Goal: Transaction & Acquisition: Purchase product/service

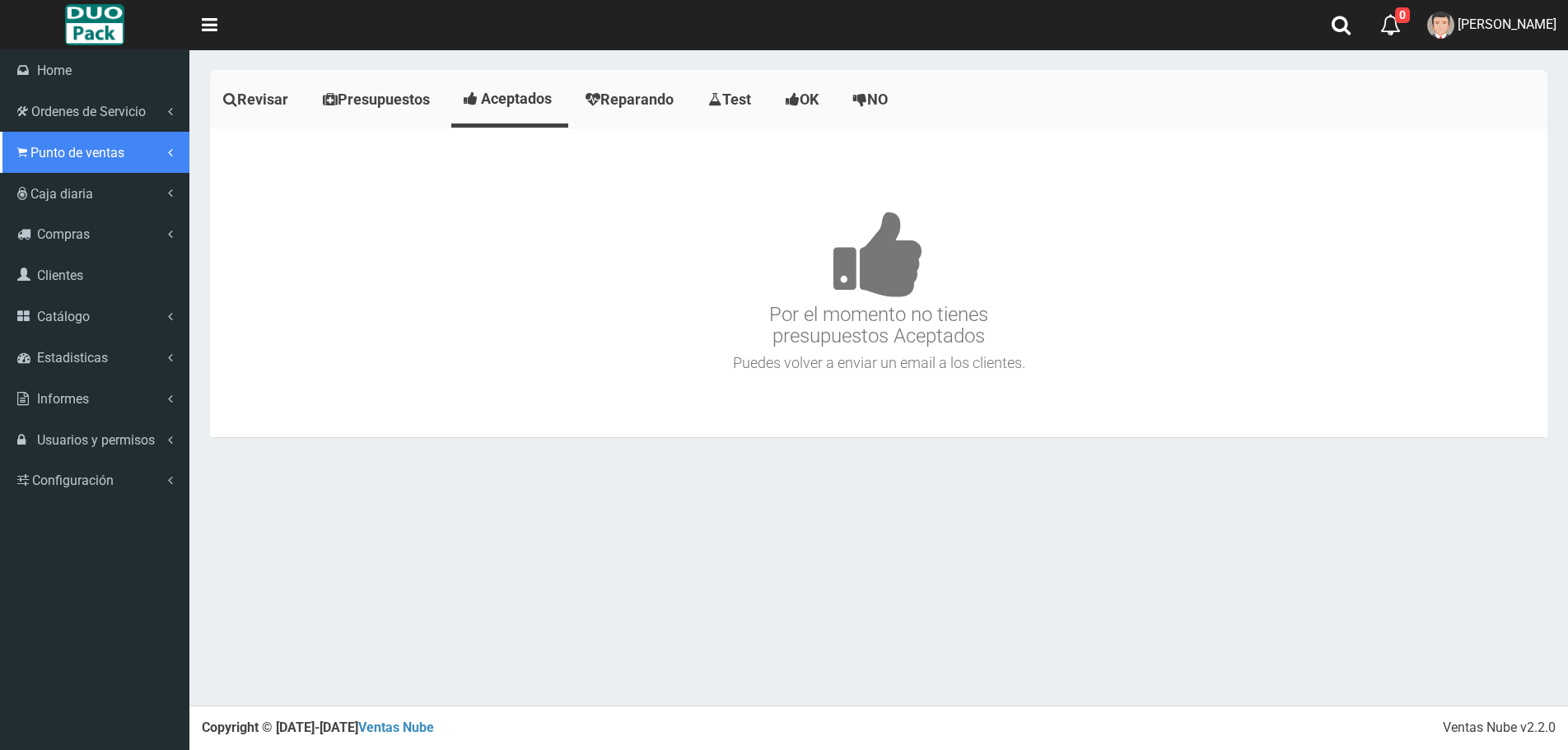
click at [68, 159] on span "Punto de ventas" at bounding box center [78, 152] width 94 height 16
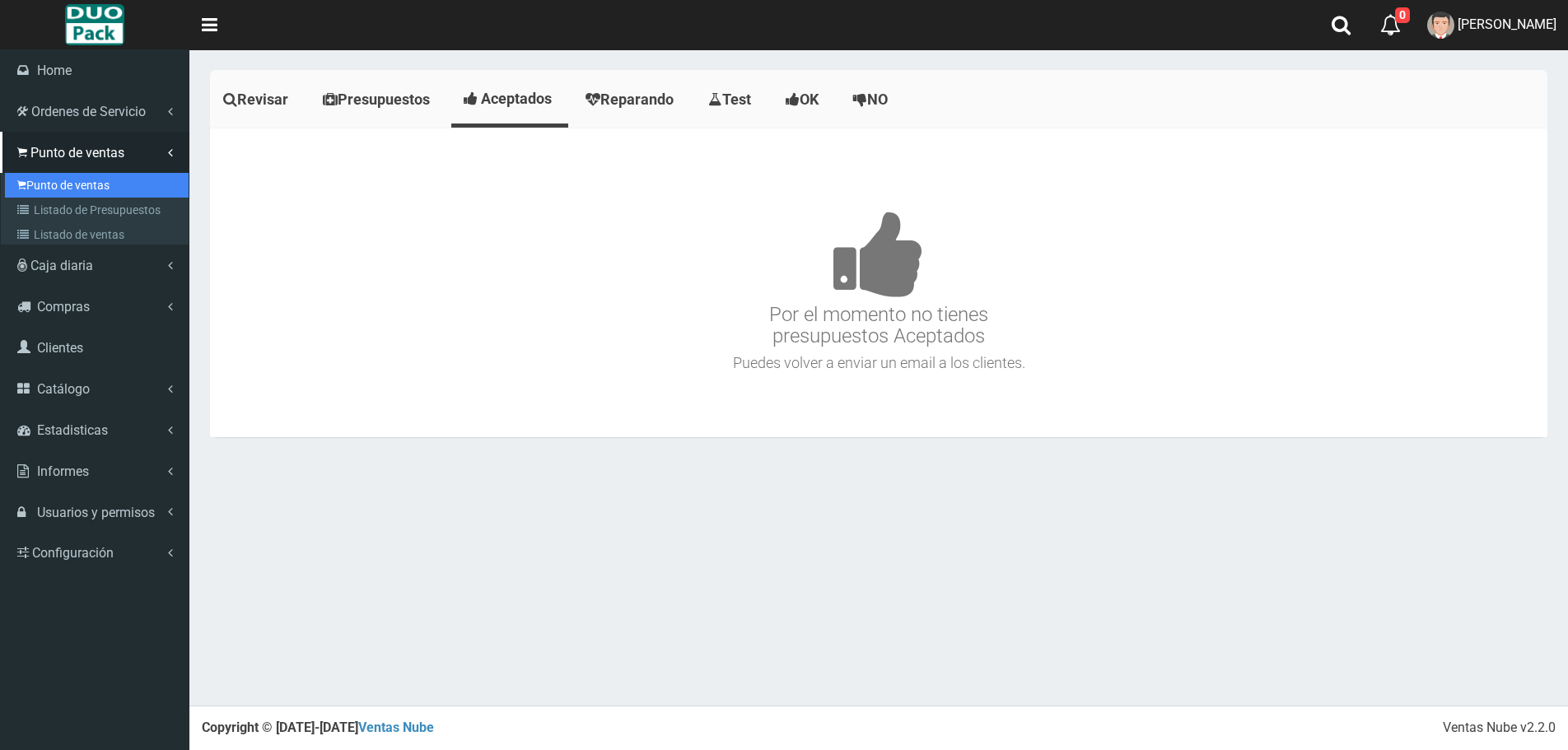
click at [91, 175] on link "Punto de ventas" at bounding box center [97, 186] width 183 height 25
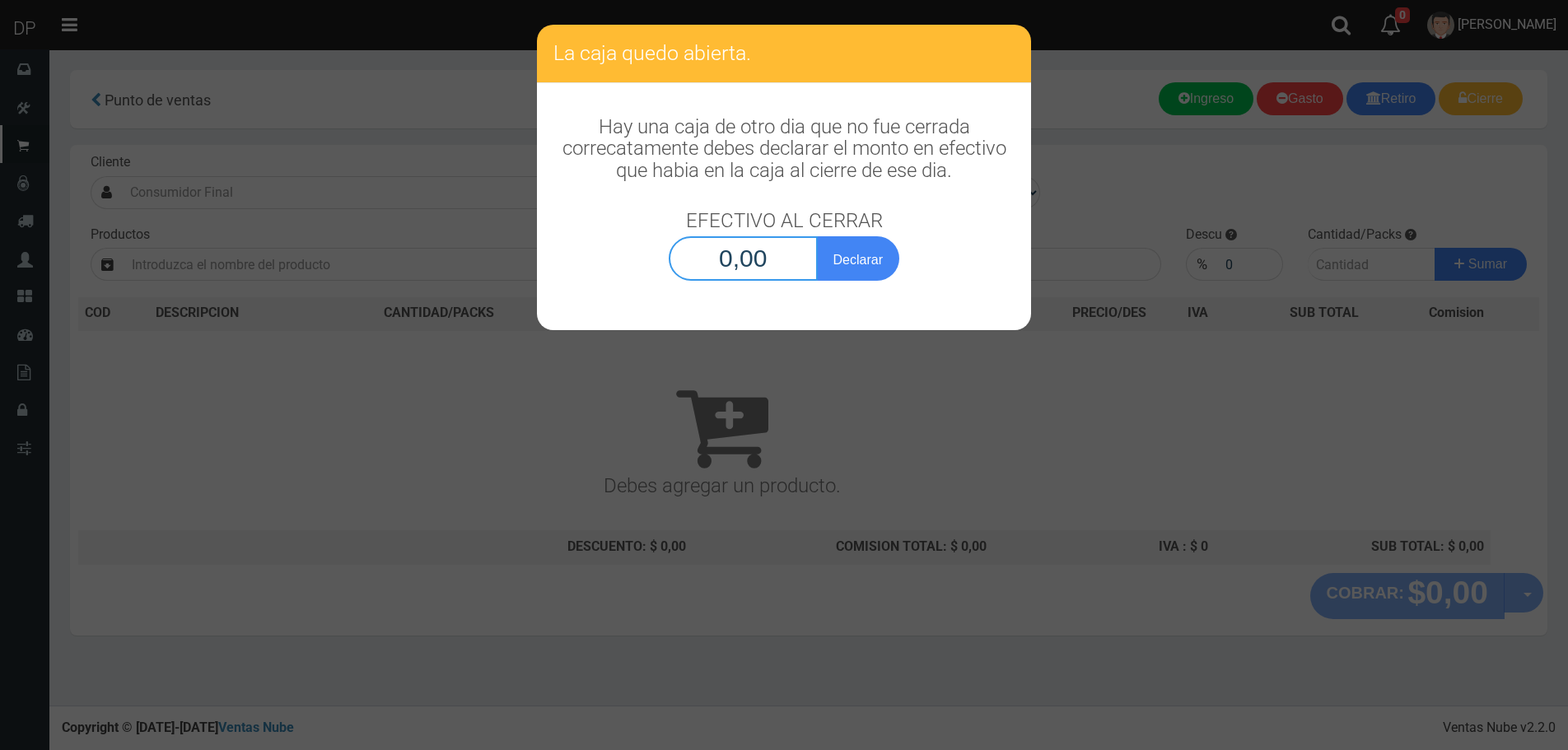
click at [743, 258] on input "0,00" at bounding box center [743, 258] width 149 height 44
type input "1,00"
click at [817, 237] on button "Declarar" at bounding box center [858, 258] width 83 height 44
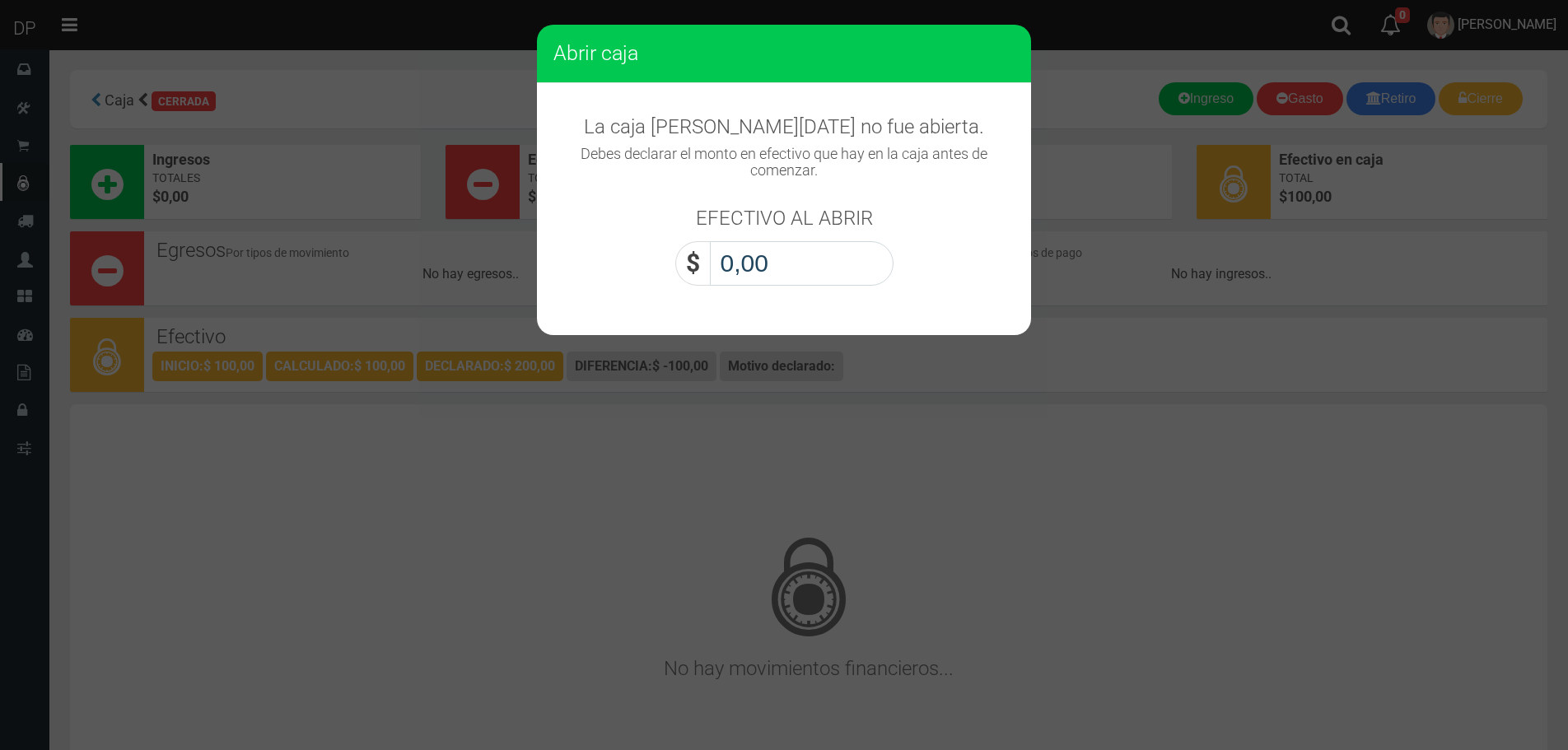
click at [759, 254] on input "0,00" at bounding box center [802, 263] width 183 height 44
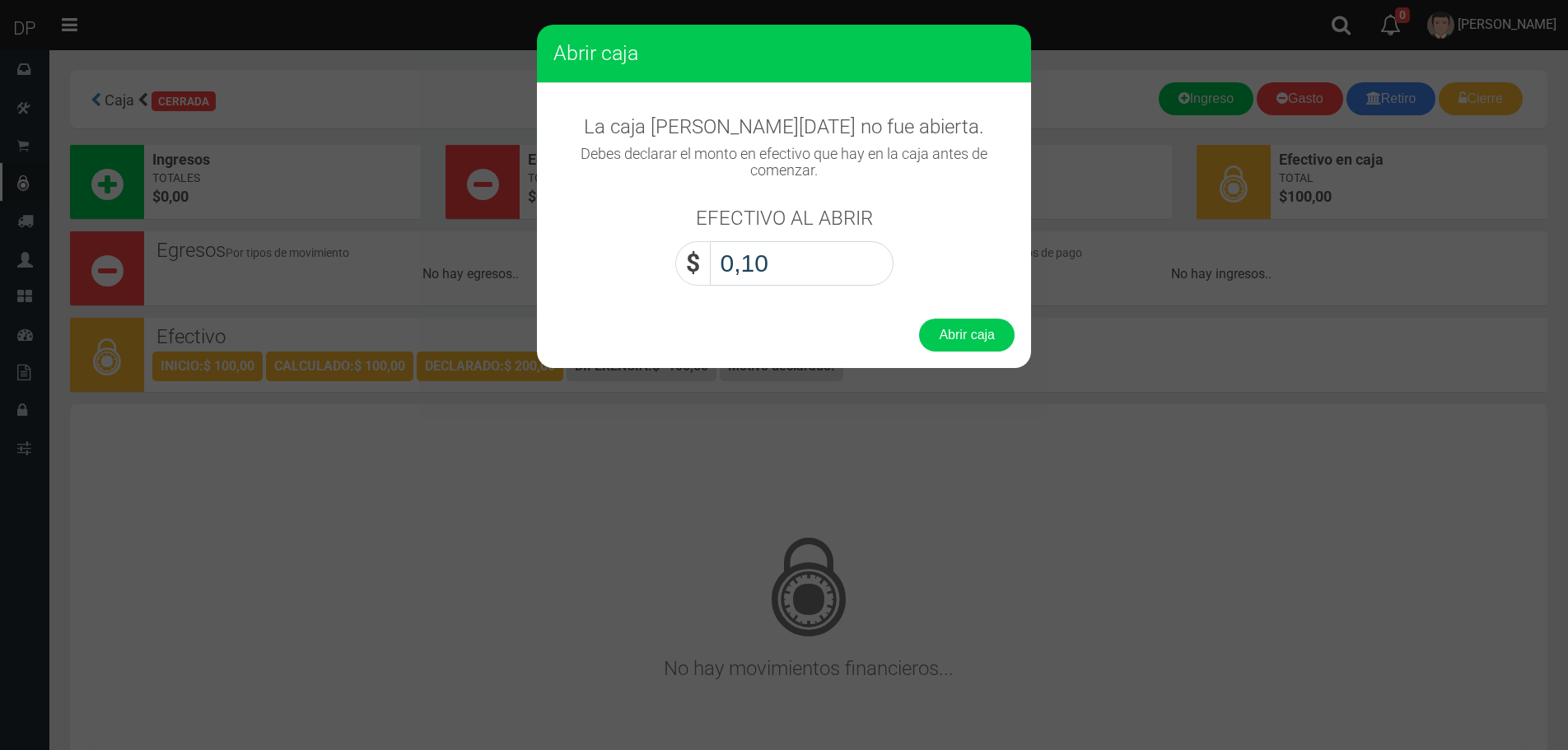
type input "1,00"
click at [919, 318] on button "Abrir caja" at bounding box center [967, 335] width 96 height 33
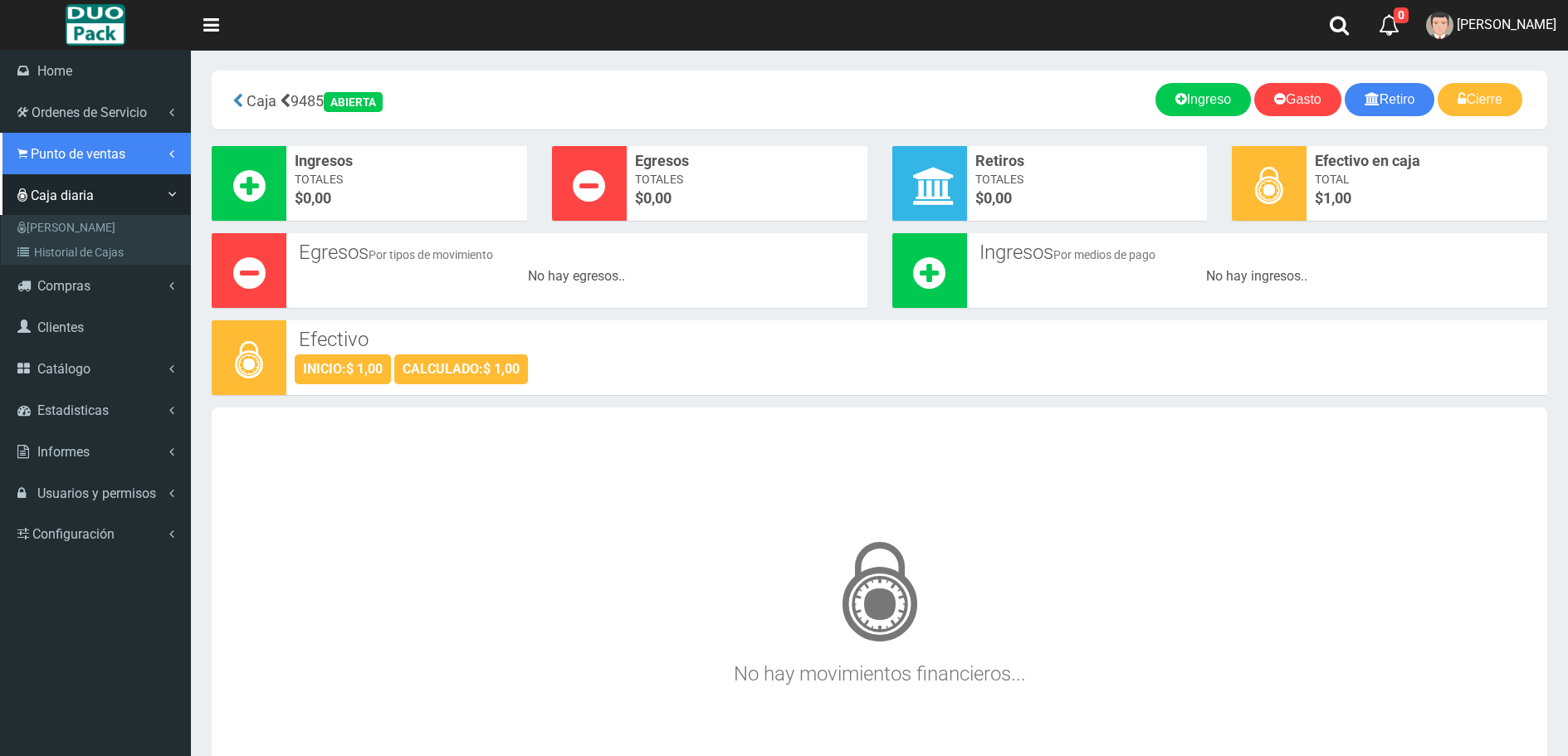
click at [81, 147] on span "Punto de ventas" at bounding box center [78, 154] width 95 height 16
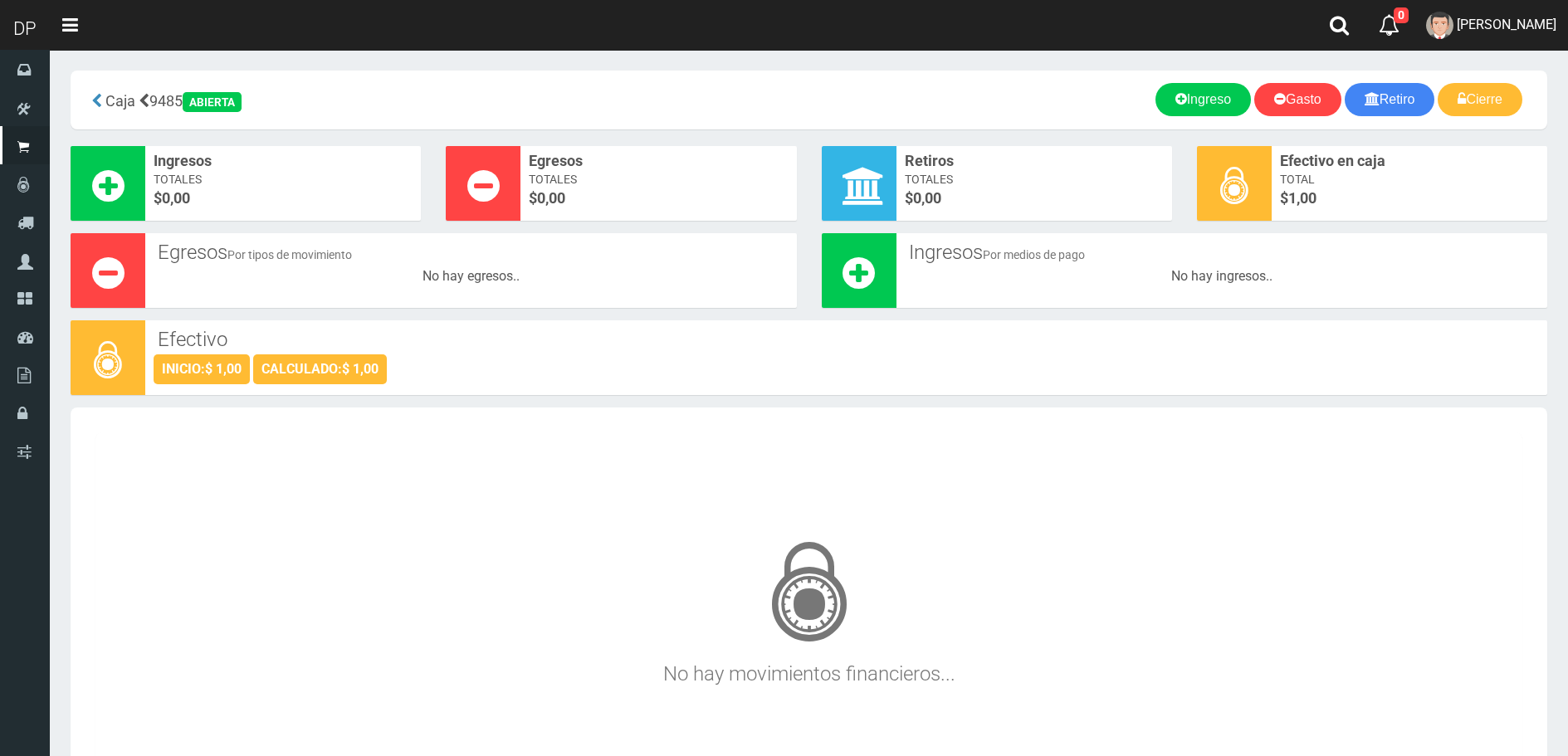
click at [389, 497] on div "No hay movimientos financieros..." at bounding box center [809, 617] width 1427 height 320
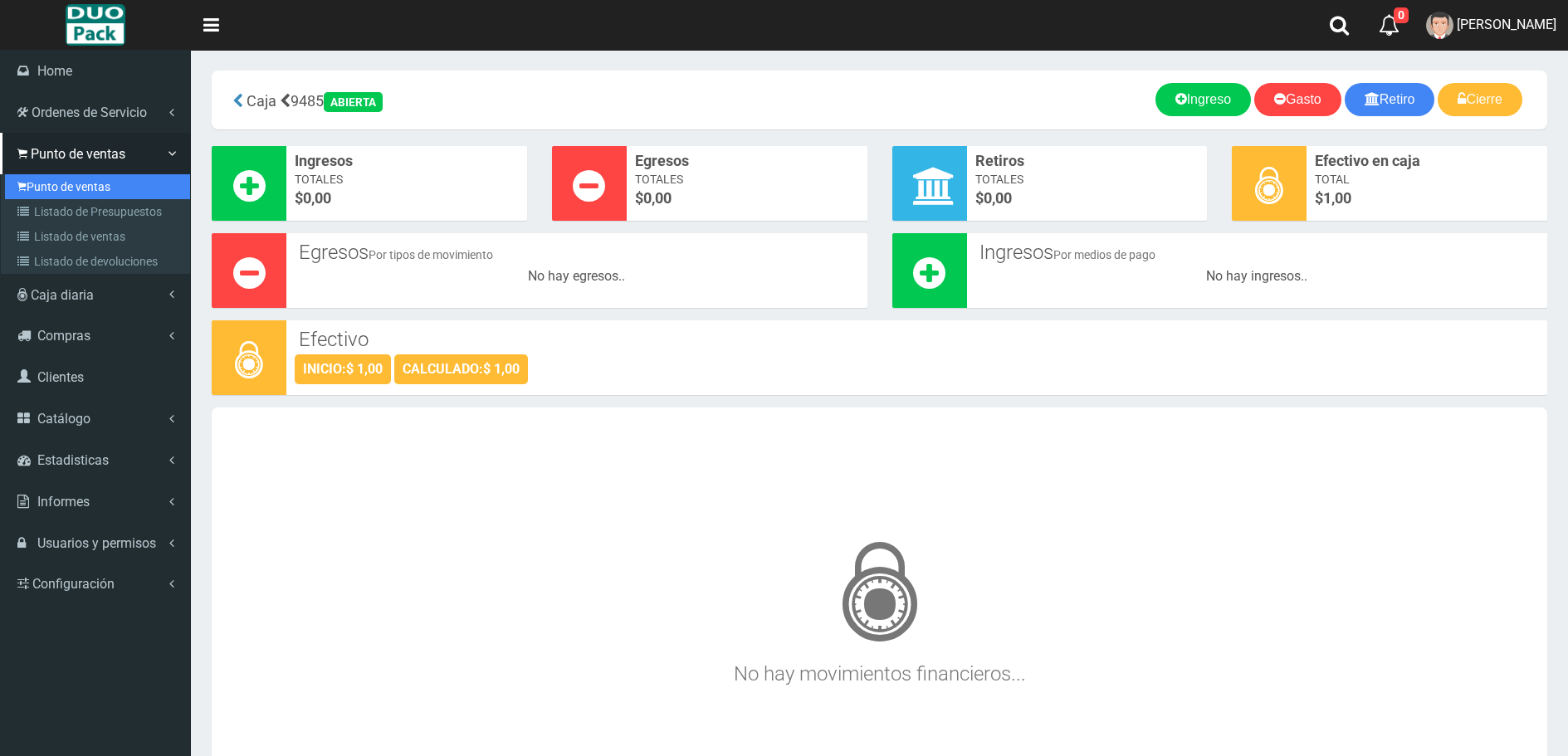
click at [74, 183] on link "Punto de ventas" at bounding box center [97, 187] width 185 height 25
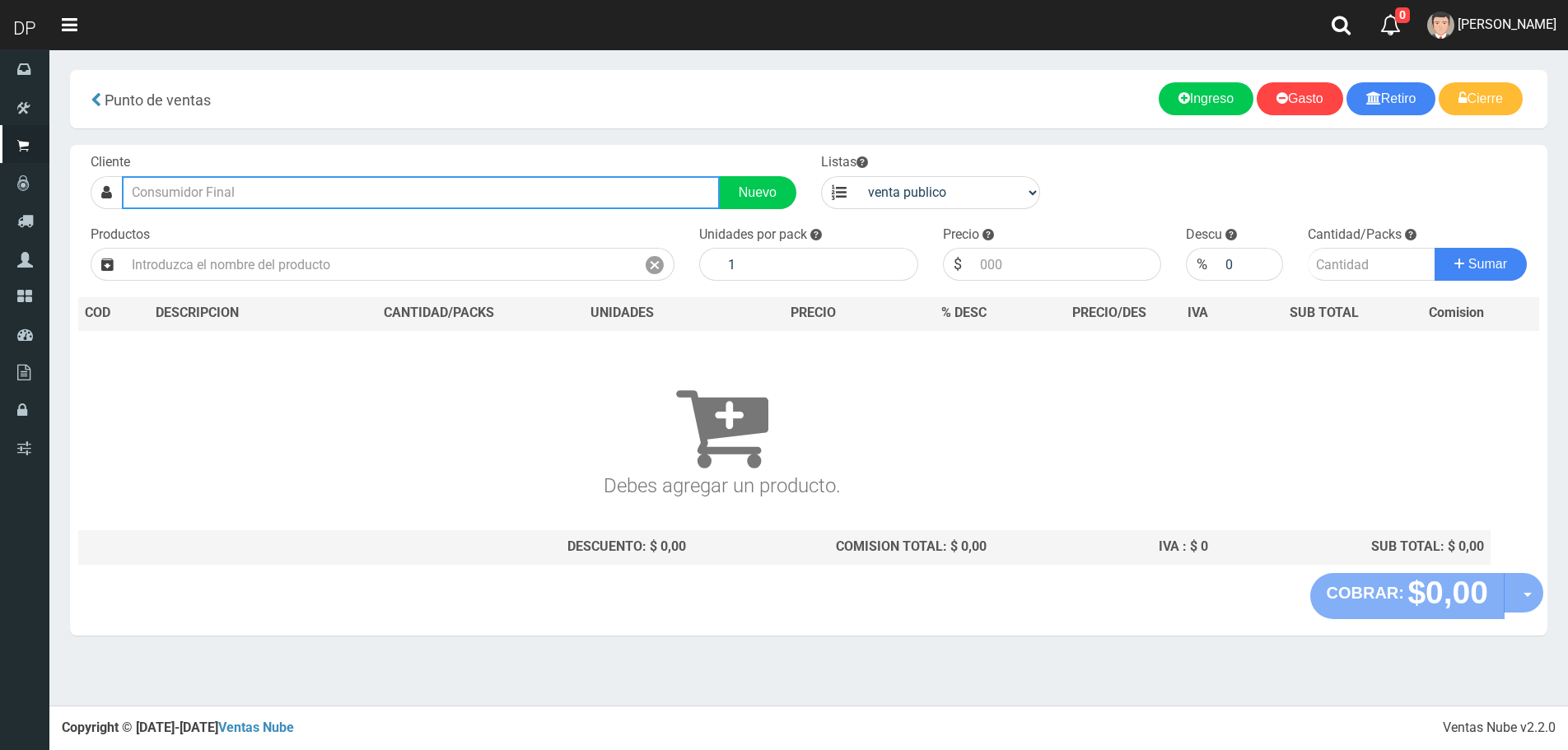
click at [443, 189] on input "text" at bounding box center [420, 192] width 598 height 33
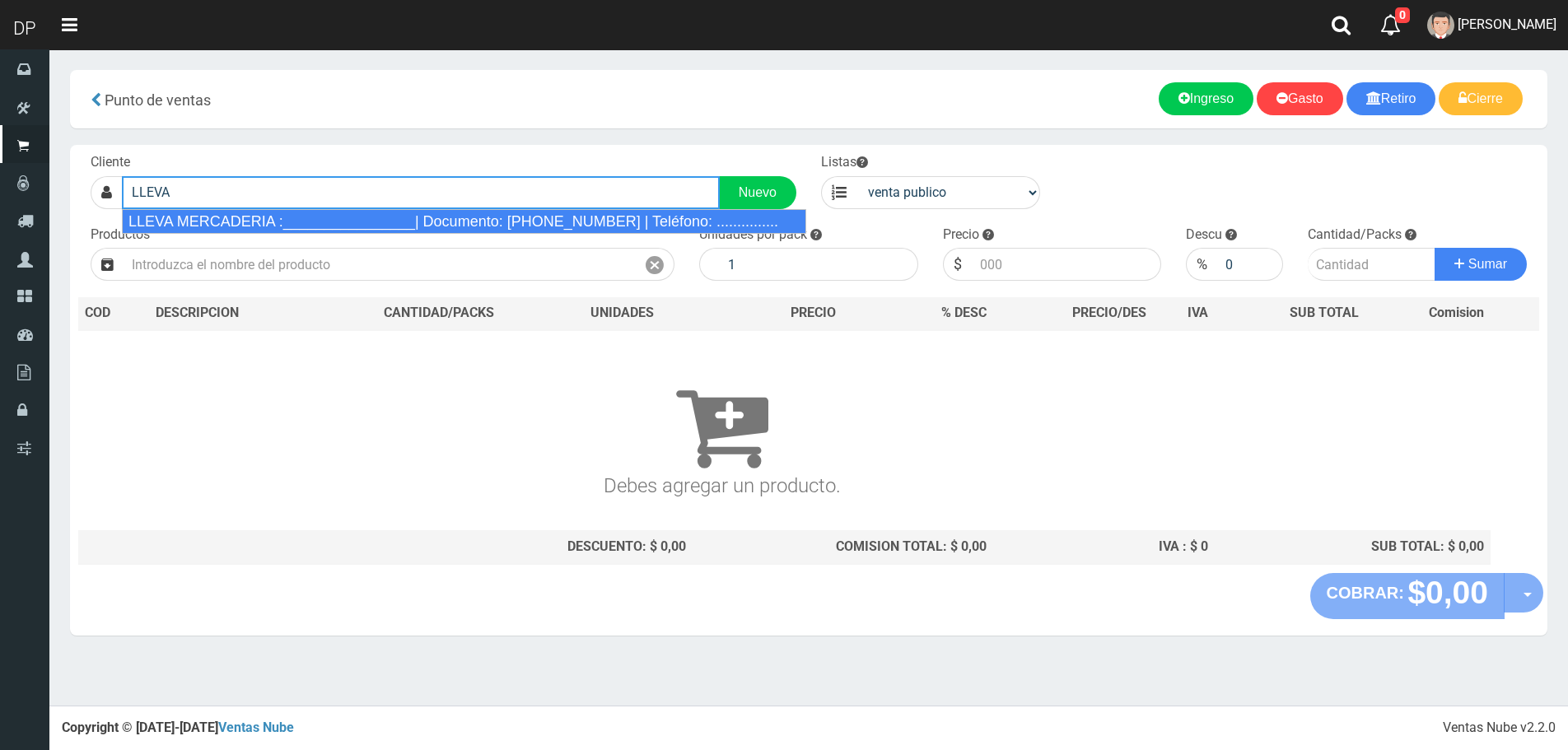
click at [396, 223] on div "LLEVA MERCADERIA :________________| Documento: [PHONE_NUMBER] | Teléfono: .....…" at bounding box center [463, 222] width 684 height 25
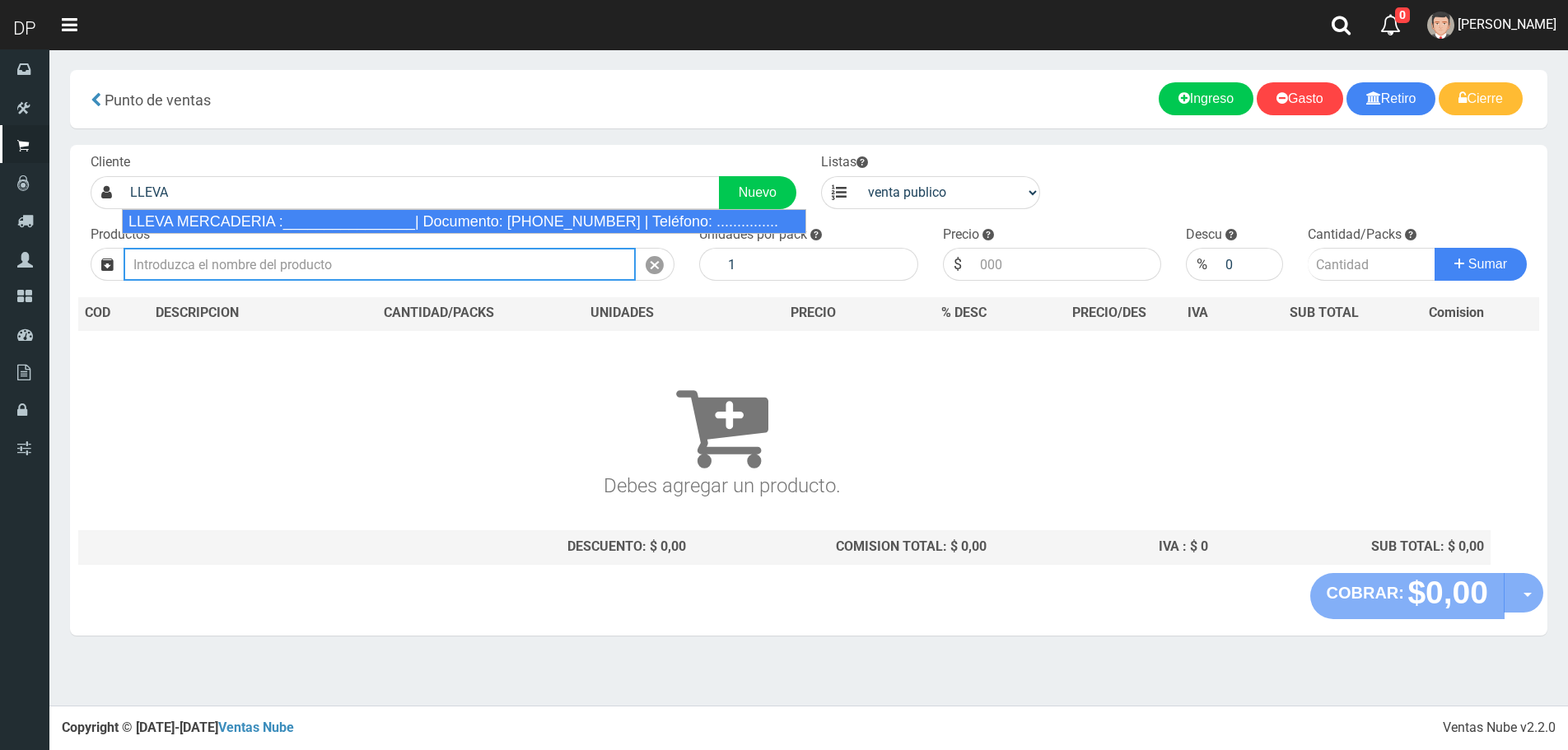
type input "LLEVA MERCADERIA :________________| Documento: [PHONE_NUMBER] | Teléfono: .....…"
select select "2"
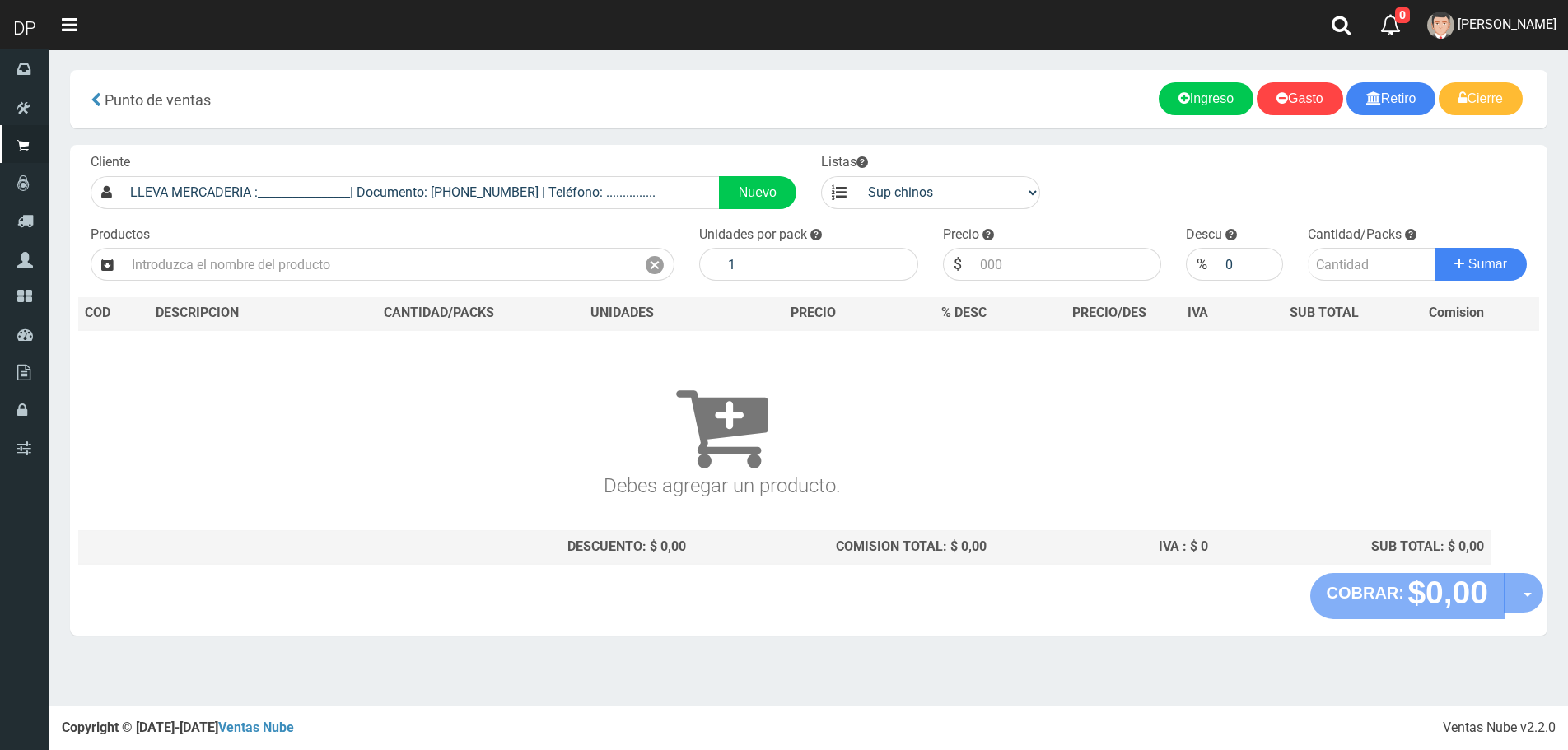
click at [382, 234] on div "Productos" at bounding box center [383, 253] width 609 height 56
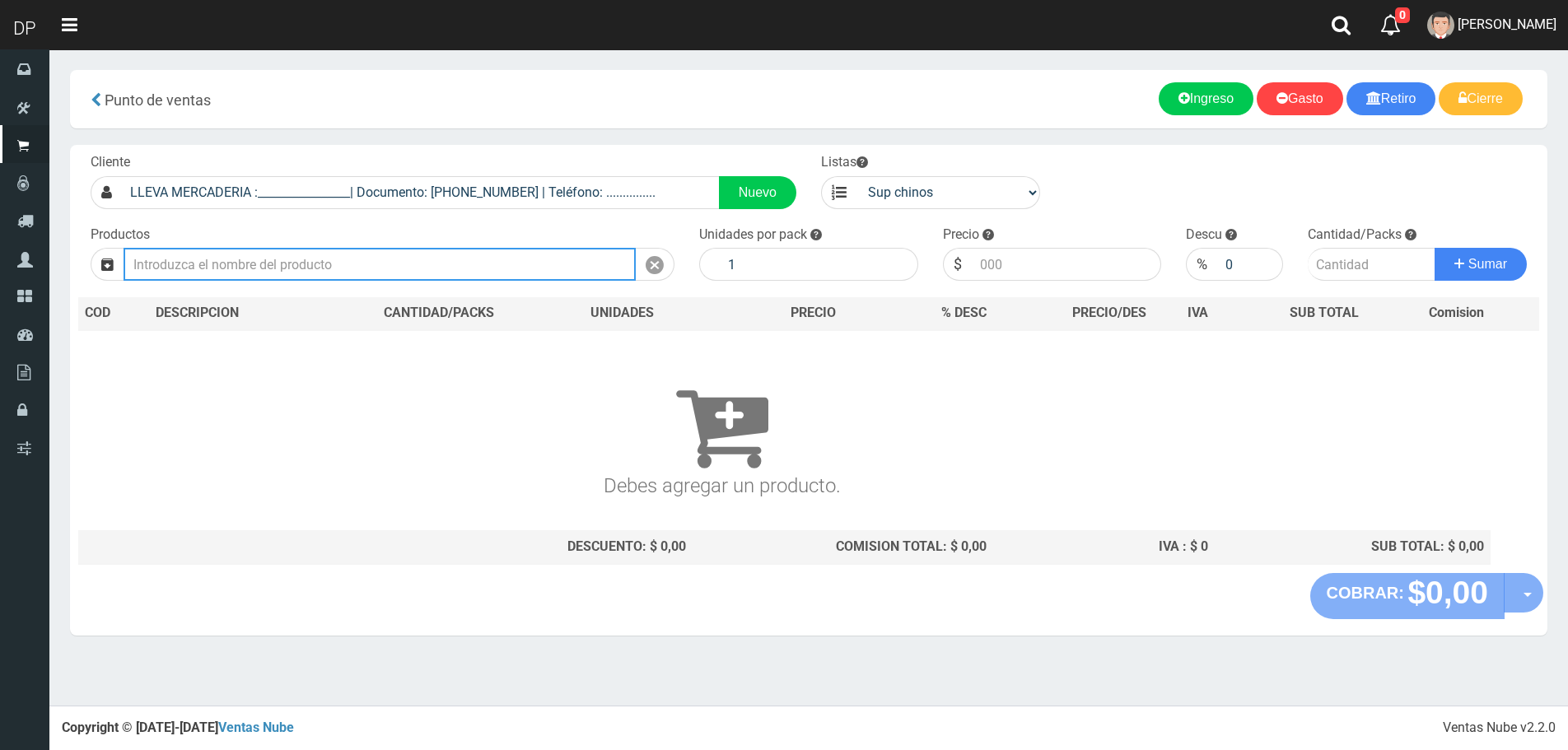
click at [380, 248] on input "text" at bounding box center [379, 264] width 513 height 33
type input "N"
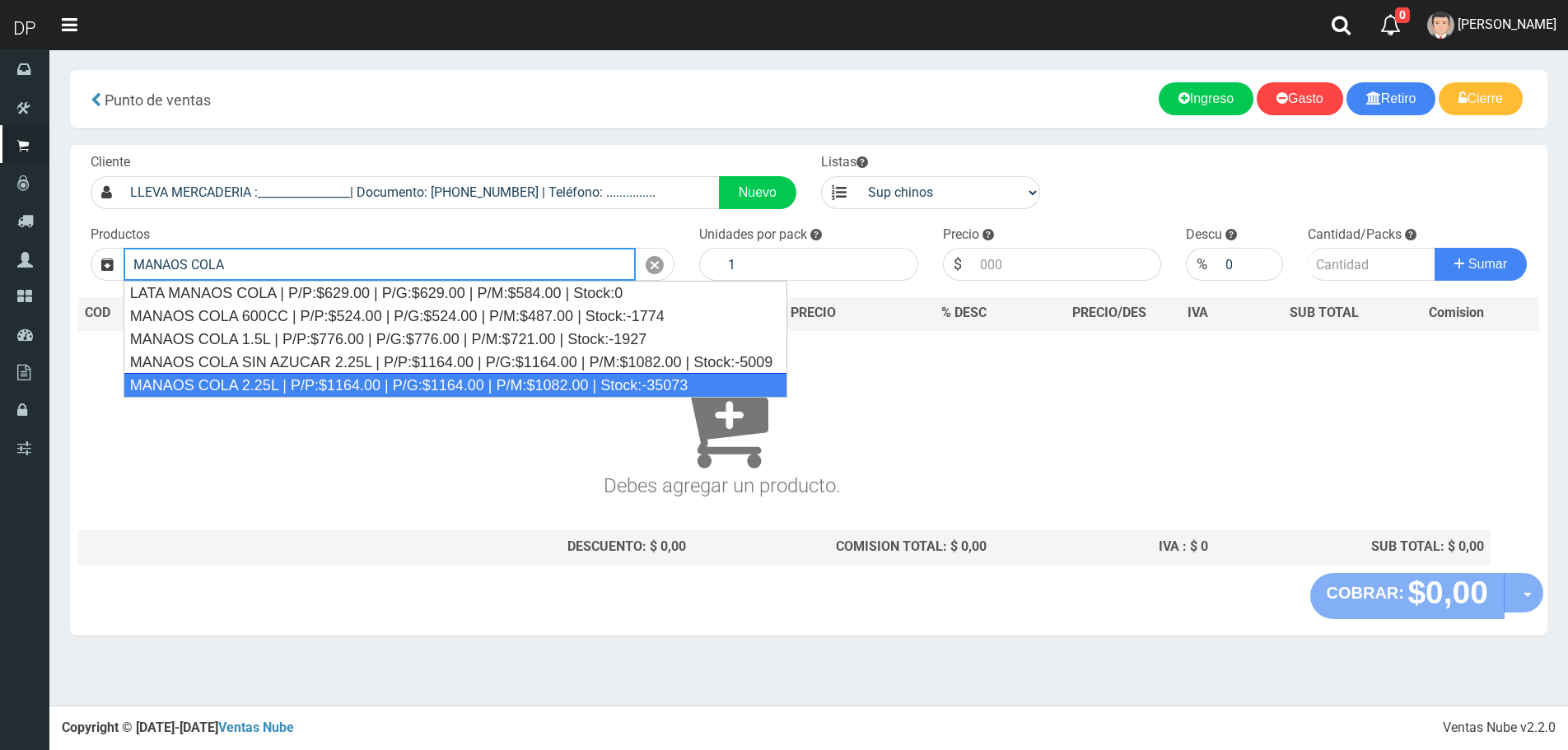
click at [373, 390] on div "MANAOS COLA 2.25L | P/P:$1164.00 | P/G:$1164.00 | P/M:$1082.00 | Stock:-35073" at bounding box center [455, 386] width 664 height 25
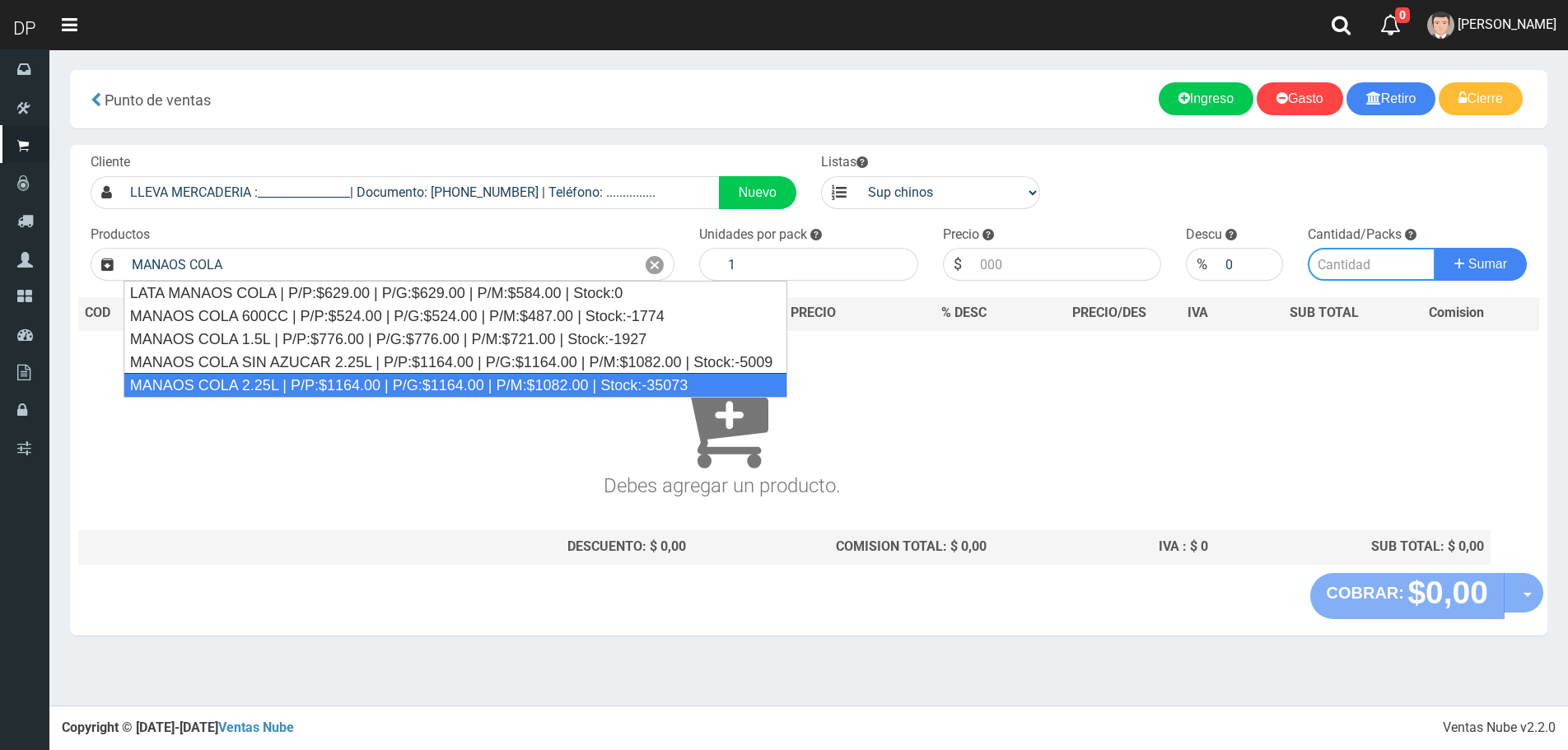
type input "MANAOS COLA 2.25L | P/P:$1164.00 | P/G:$1164.00 | P/M:$1082.00 | Stock:-35073"
type input "6"
type input "1164.00"
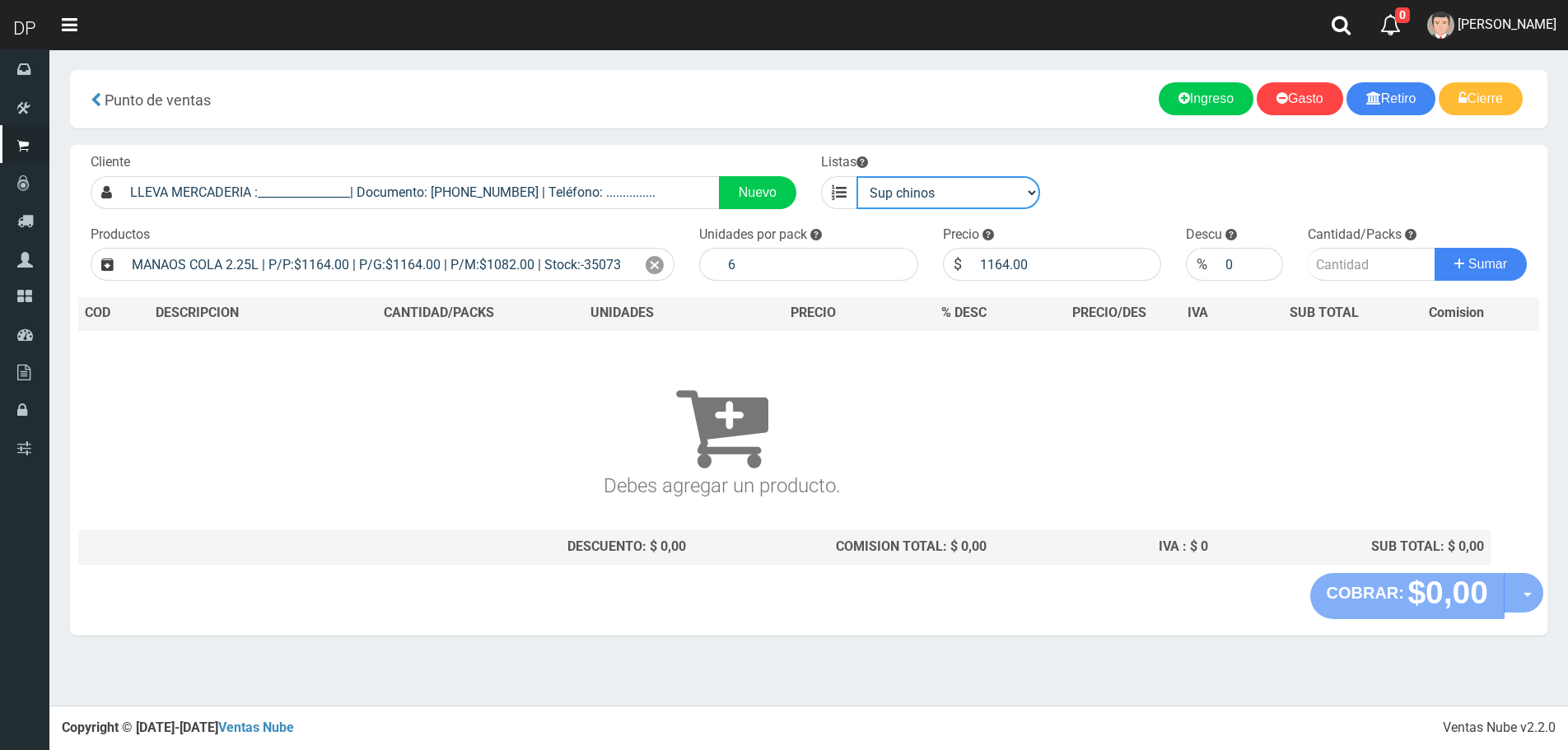
drag, startPoint x: 960, startPoint y: 193, endPoint x: 961, endPoint y: 208, distance: 15.0
click at [960, 193] on select "venta publico Sup chinos reventas" at bounding box center [949, 192] width 183 height 33
select select "3"
click at [857, 176] on select "venta publico Sup chinos reventas" at bounding box center [949, 192] width 183 height 33
click at [657, 272] on icon at bounding box center [655, 265] width 18 height 24
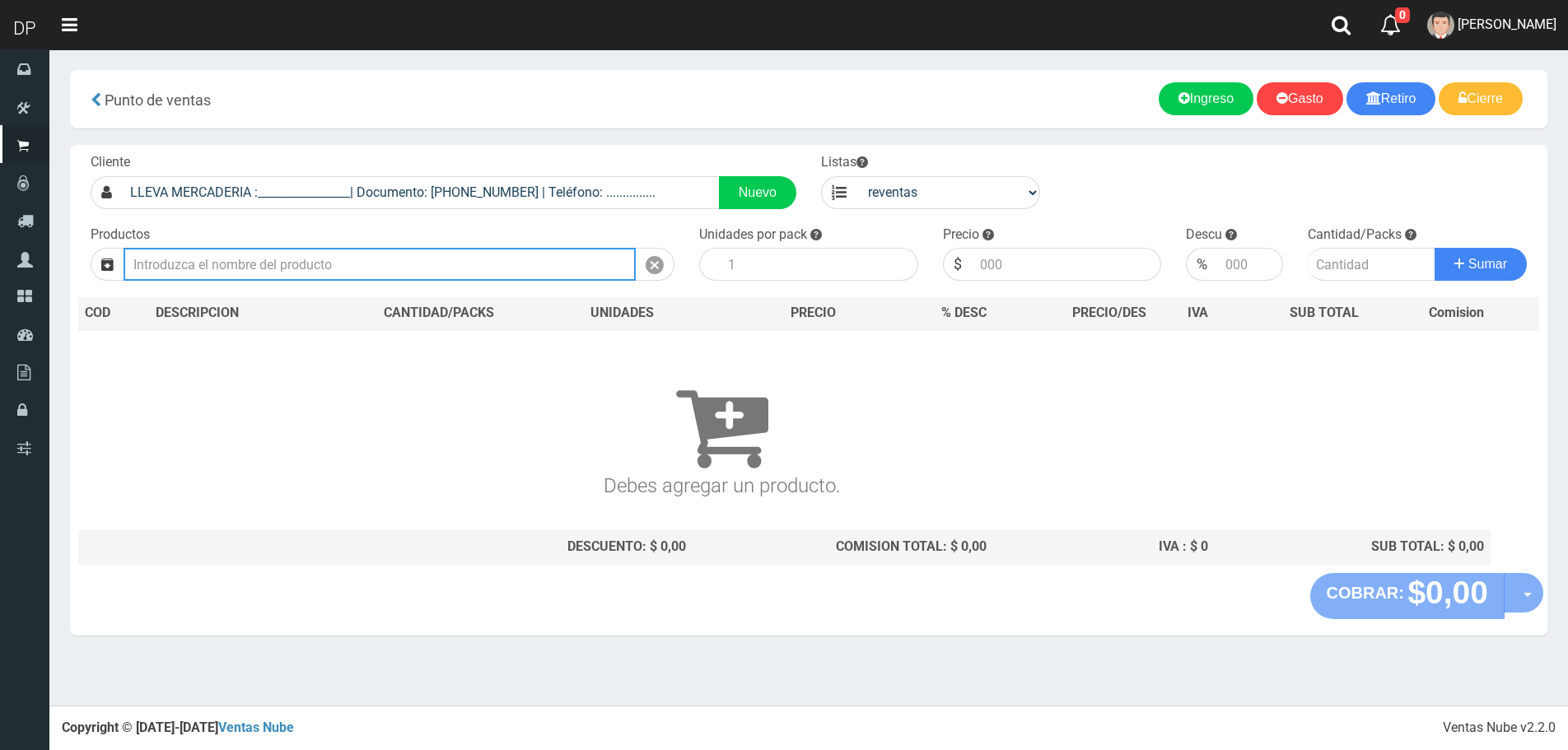
click at [535, 271] on input "text" at bounding box center [379, 264] width 513 height 33
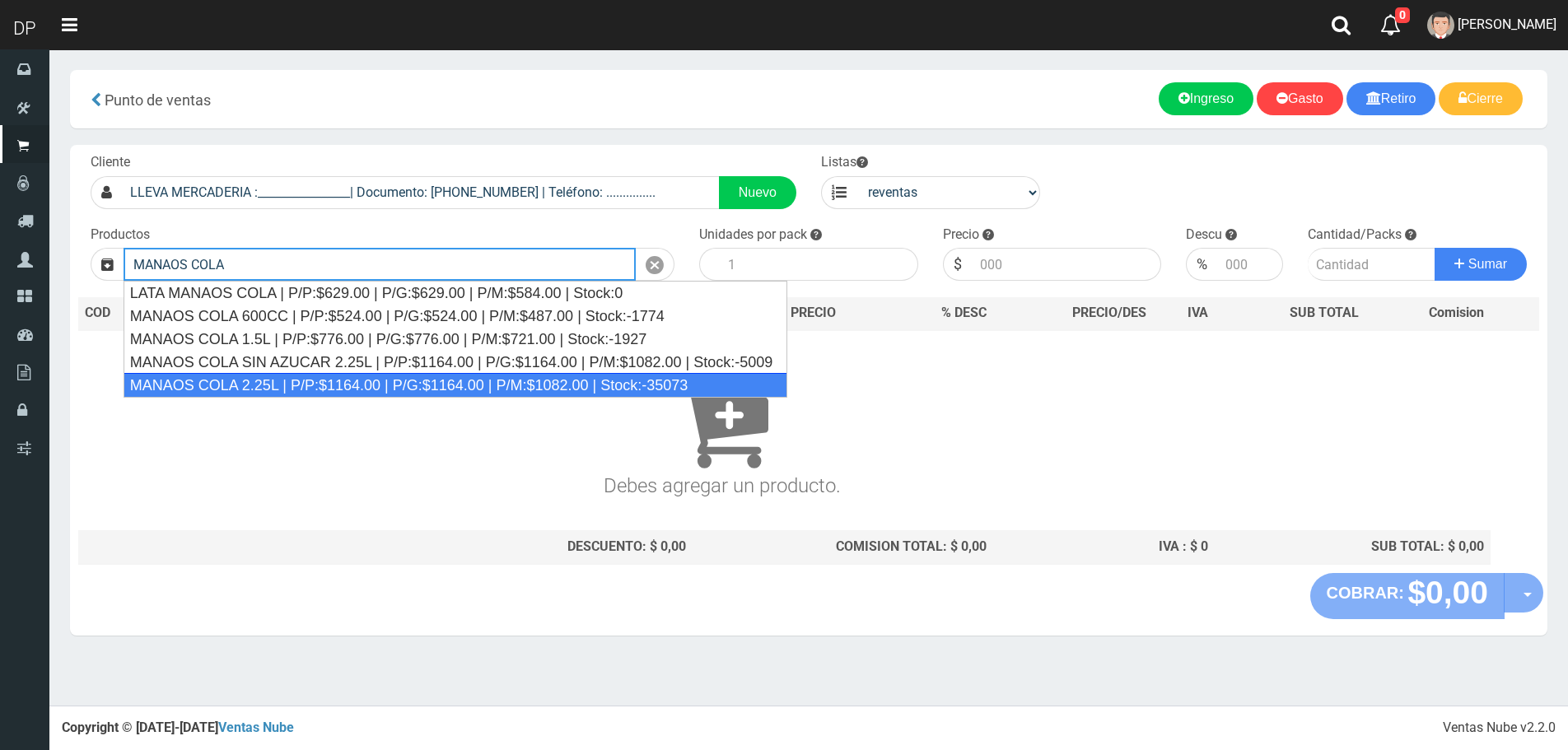
click at [313, 383] on div "MANAOS COLA 2.25L | P/P:$1164.00 | P/G:$1164.00 | P/M:$1082.00 | Stock:-35073" at bounding box center [455, 386] width 664 height 25
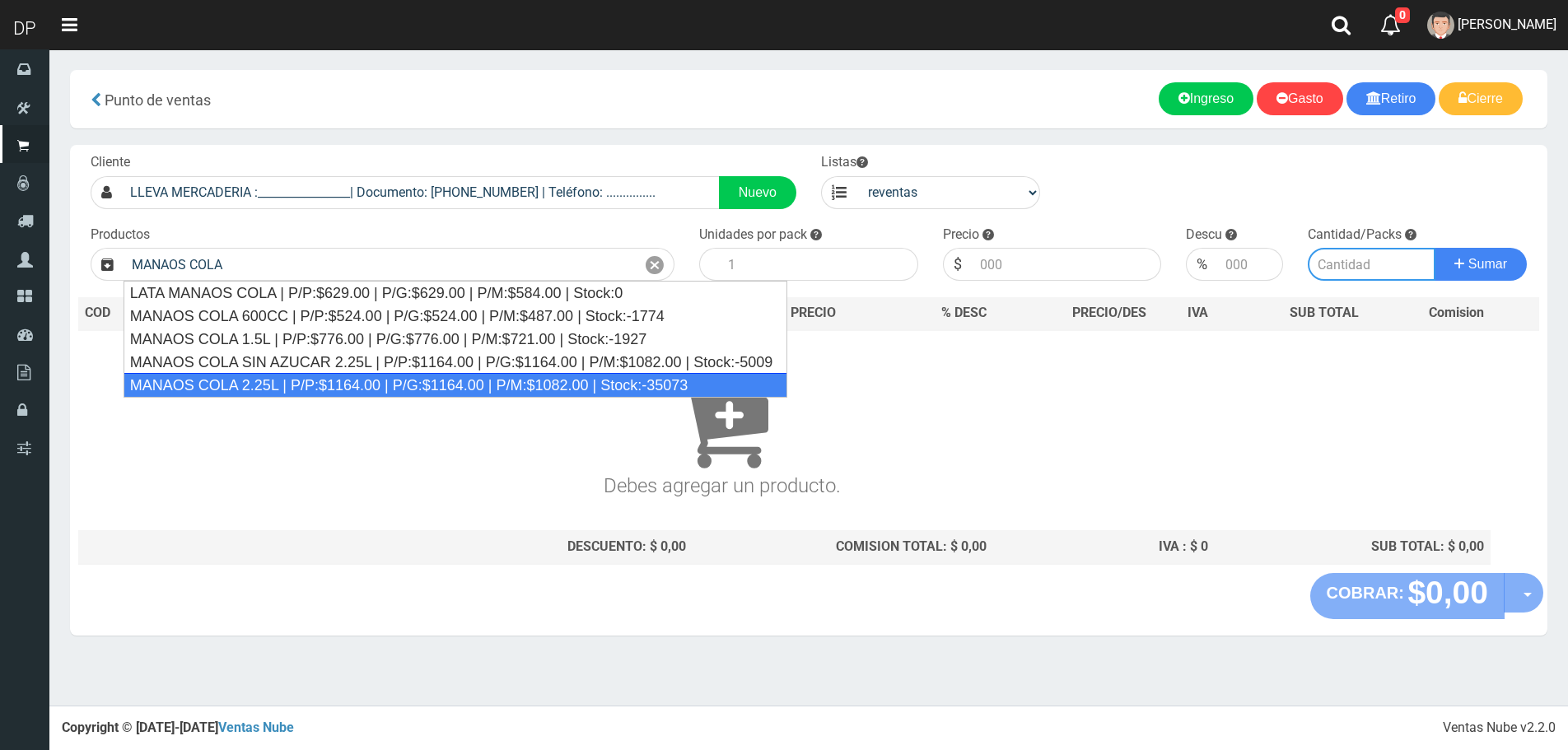
type input "MANAOS COLA 2.25L | P/P:$1164.00 | P/G:$1164.00 | P/M:$1082.00 | Stock:-35073"
type input "6"
type input "1082.00"
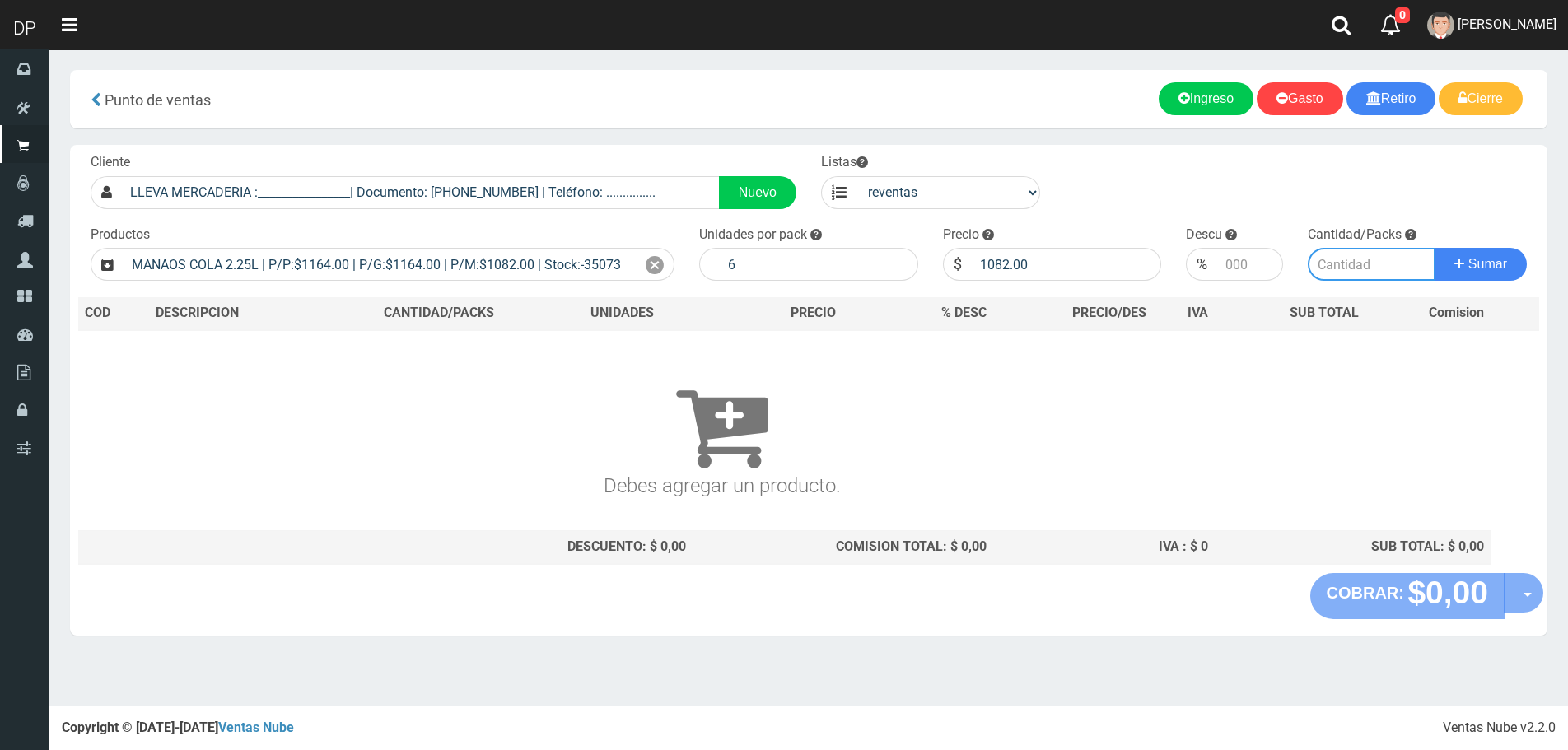
click at [1325, 272] on input "number" at bounding box center [1371, 264] width 128 height 33
type input "1"
click at [1435, 248] on button "Sumar" at bounding box center [1480, 264] width 93 height 33
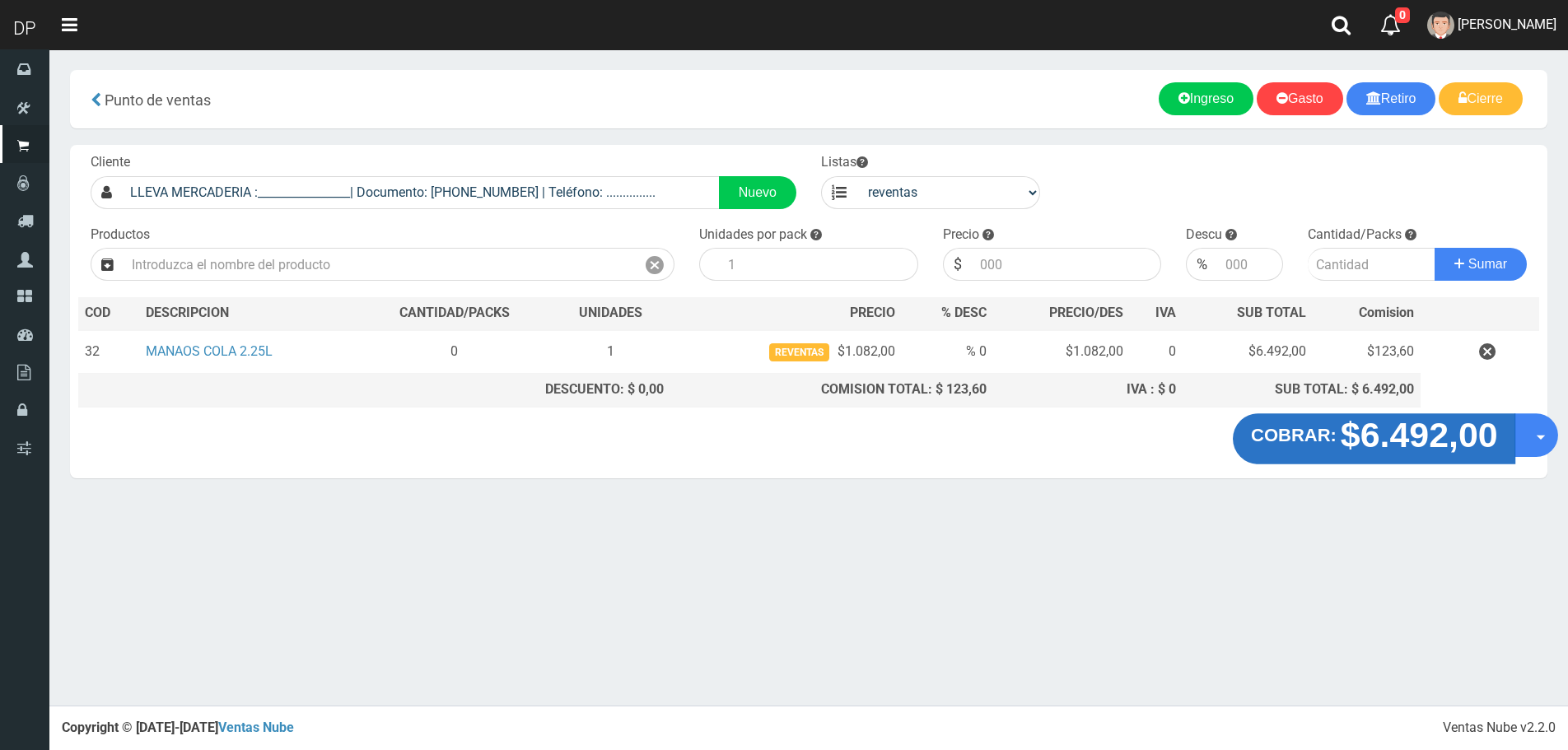
click at [1301, 424] on button "COBRAR: $6.492,00" at bounding box center [1375, 438] width 283 height 51
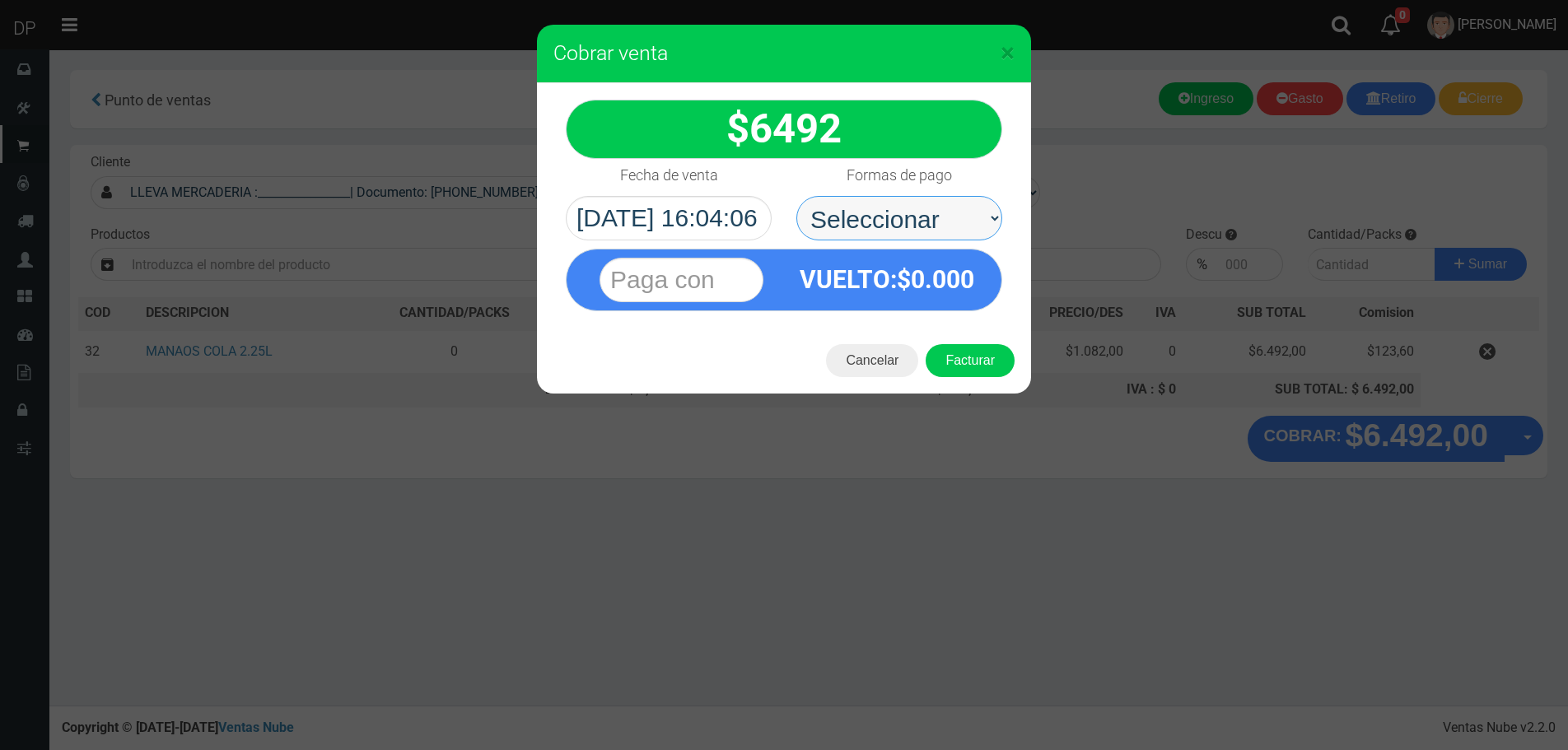
click at [869, 231] on select "Seleccionar Efectivo Tarjeta de Crédito Depósito Débito" at bounding box center [899, 218] width 206 height 44
drag, startPoint x: 879, startPoint y: 218, endPoint x: 895, endPoint y: 239, distance: 26.4
click at [879, 218] on select "Seleccionar Efectivo Tarjeta de Crédito Depósito Débito" at bounding box center [899, 218] width 206 height 44
select select "Efectivo"
click at [797, 196] on select "Seleccionar Efectivo Tarjeta de Crédito Depósito Débito" at bounding box center [899, 218] width 206 height 44
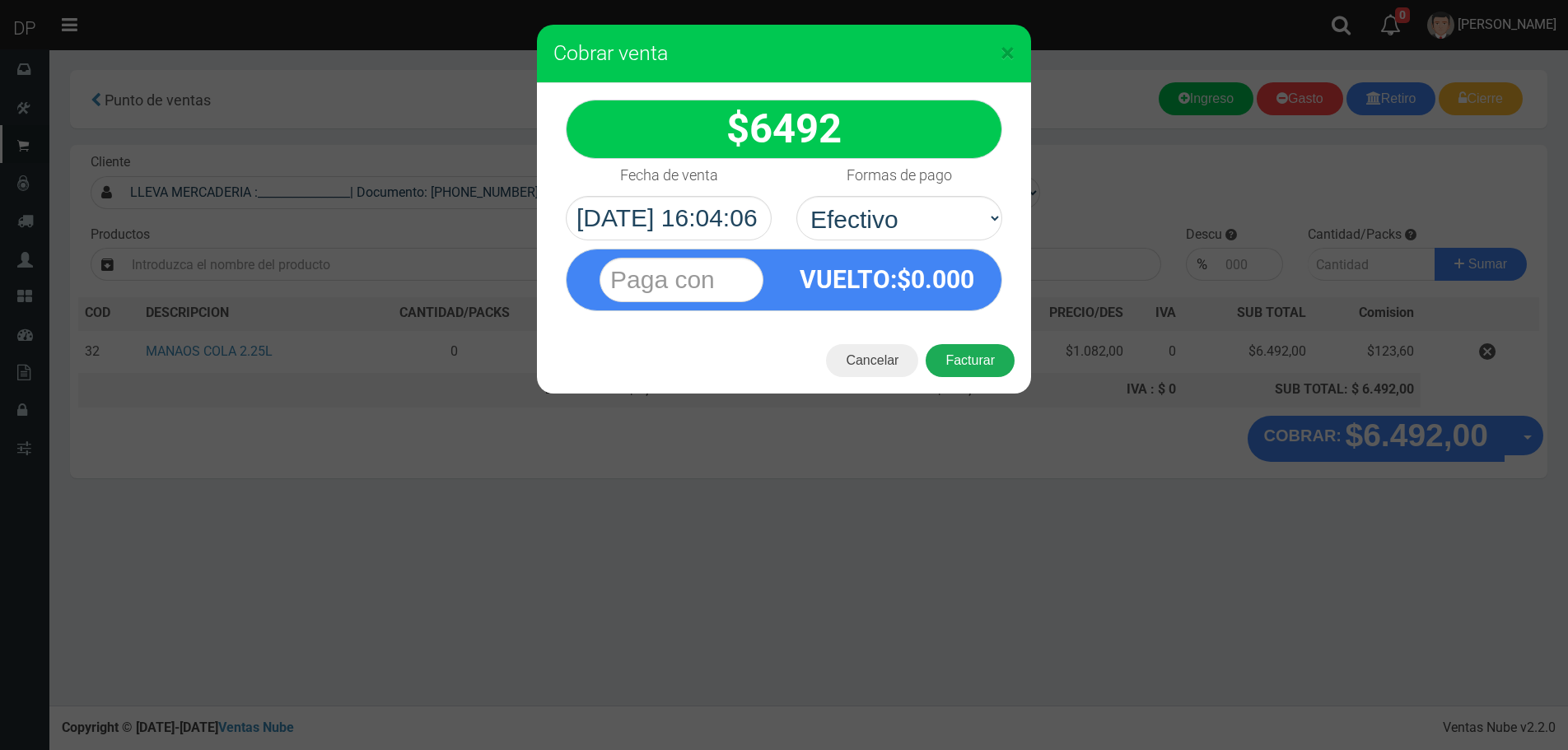
click at [972, 360] on button "Facturar" at bounding box center [970, 361] width 89 height 33
